Goal: Contribute content: Add original content to the website for others to see

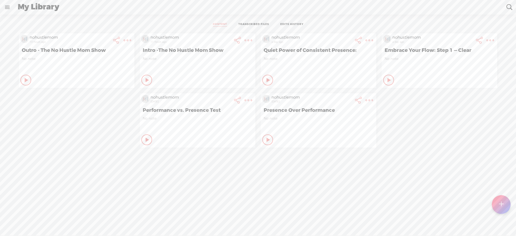
click at [7, 10] on link at bounding box center [7, 7] width 14 height 14
click at [32, 221] on div "SETTINGS" at bounding box center [29, 223] width 21 height 5
click at [502, 205] on t at bounding box center [500, 204] width 5 height 12
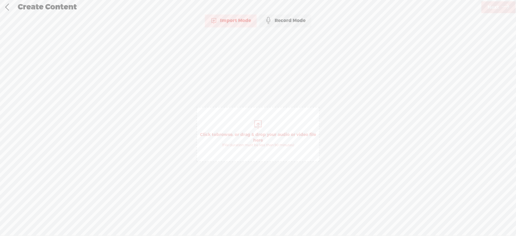
click at [251, 135] on span "Click to browse , or drag & drop your audio or video file here (File duration m…" at bounding box center [258, 139] width 122 height 21
click at [495, 9] on span "Next" at bounding box center [493, 8] width 12 height 14
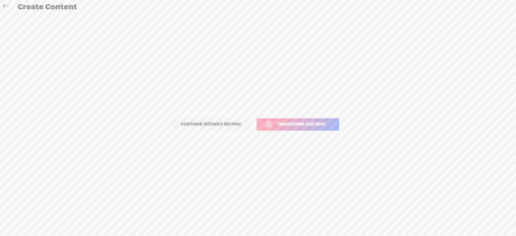
click at [301, 121] on span "Transcribe and edit" at bounding box center [301, 124] width 59 height 6
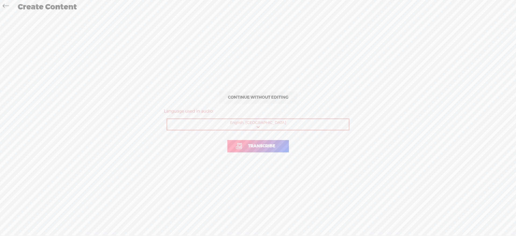
click at [277, 144] on span "Transcribe" at bounding box center [261, 146] width 38 height 6
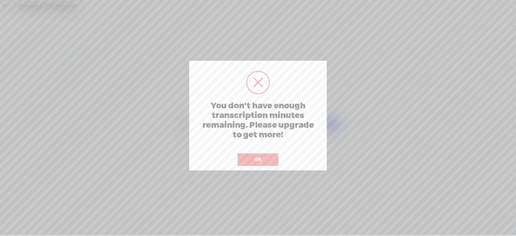
click at [267, 158] on button "OK" at bounding box center [257, 159] width 41 height 12
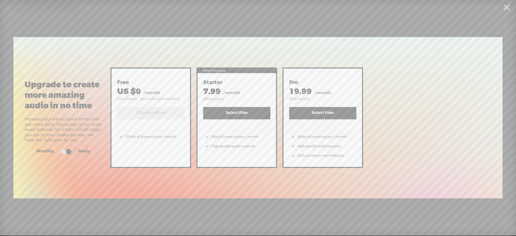
click at [508, 10] on link at bounding box center [506, 7] width 13 height 15
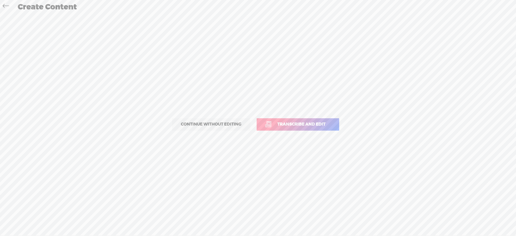
click at [209, 126] on span "Continue without editing" at bounding box center [211, 125] width 72 height 8
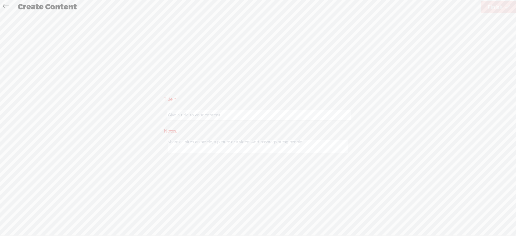
click at [206, 115] on input "text" at bounding box center [259, 115] width 184 height 10
paste input "Embrace Your Flow, Step 2: Choose"
type input "Embrace Your Flow, Step 2: Choose"
click at [503, 4] on link "Finish" at bounding box center [498, 7] width 35 height 12
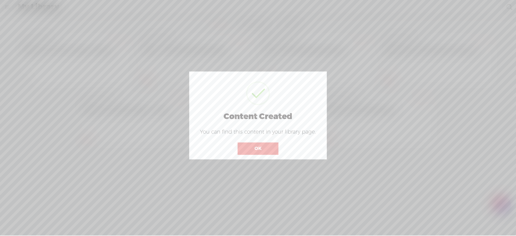
click at [243, 147] on button "OK" at bounding box center [257, 148] width 41 height 12
